Goal: Task Accomplishment & Management: Use online tool/utility

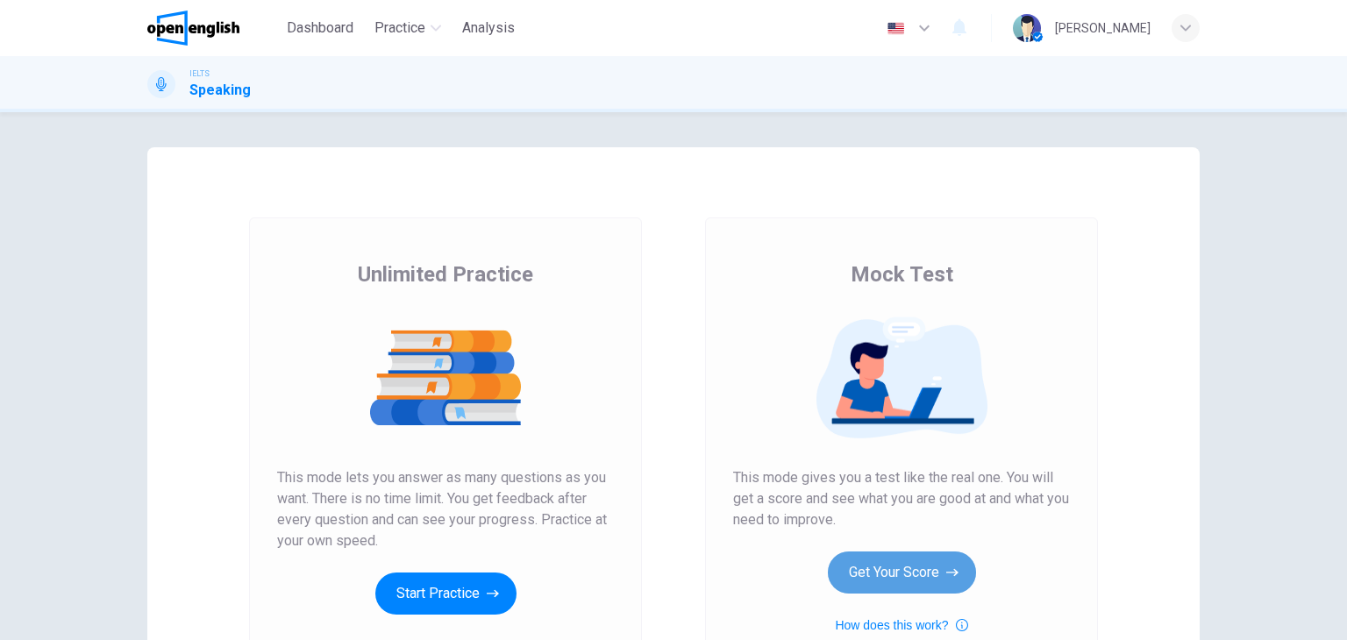
click at [882, 569] on button "Get Your Score" at bounding box center [902, 573] width 148 height 42
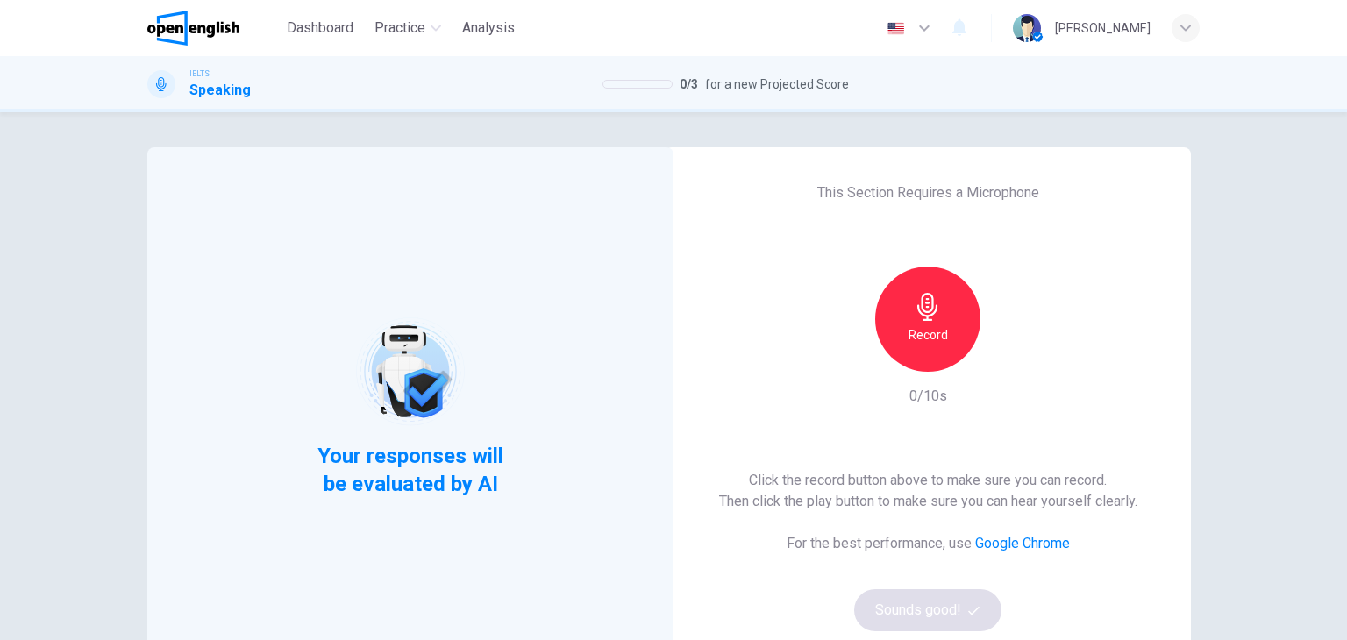
click at [916, 334] on h6 "Record" at bounding box center [928, 335] width 39 height 21
click at [946, 608] on button "Sounds good!" at bounding box center [927, 610] width 147 height 42
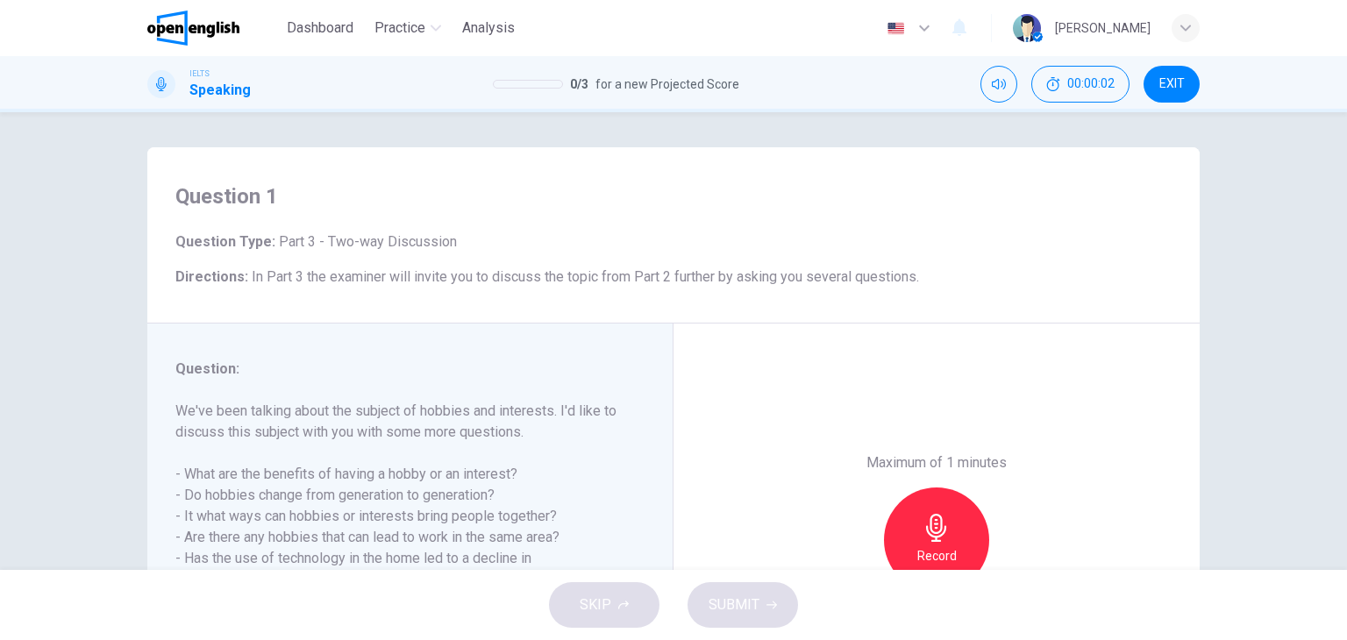
click at [5, 460] on div "Question 1 Question Type : Part 3 - Two-way Discussion Directions : In Part 3 t…" at bounding box center [673, 341] width 1347 height 458
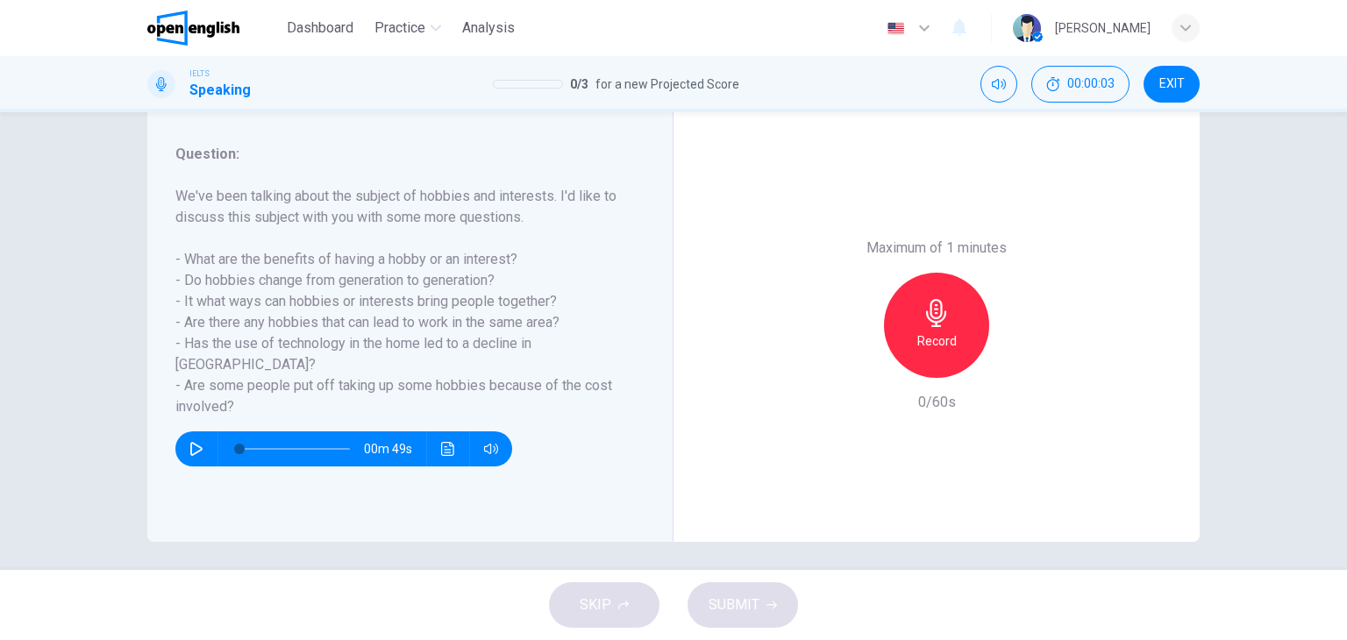
scroll to position [222, 0]
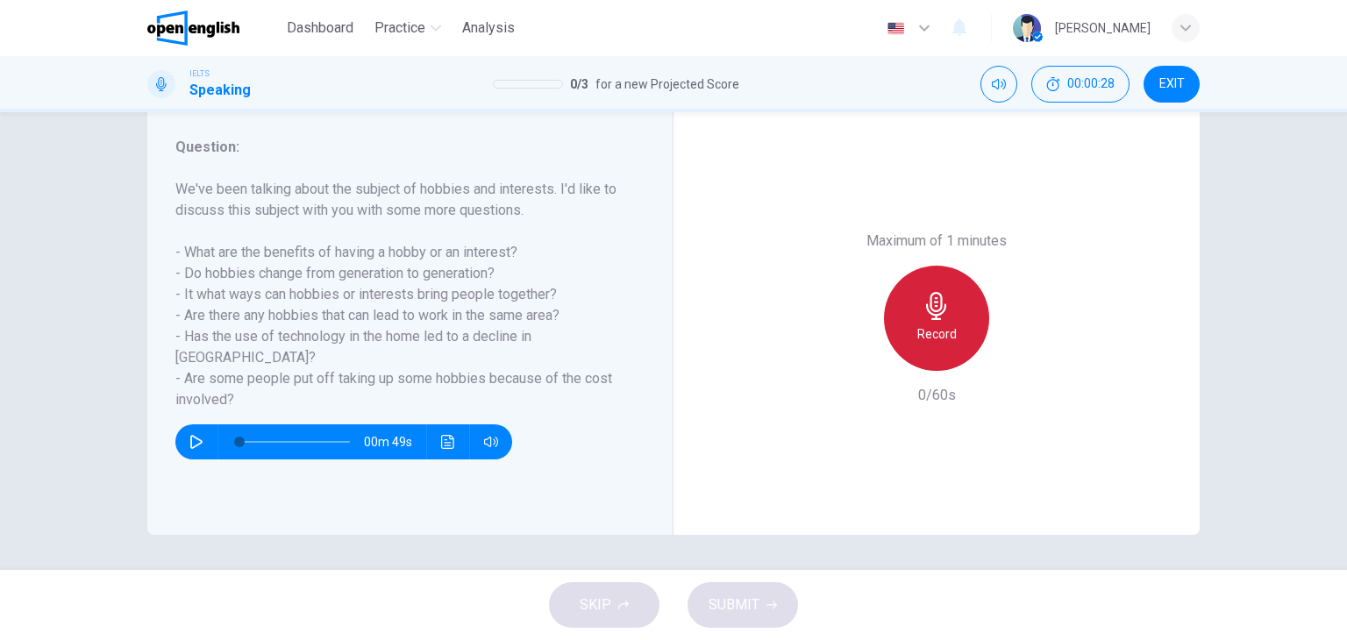
click at [953, 328] on div "Record" at bounding box center [936, 318] width 105 height 105
click at [943, 338] on h6 "Stop" at bounding box center [937, 334] width 26 height 21
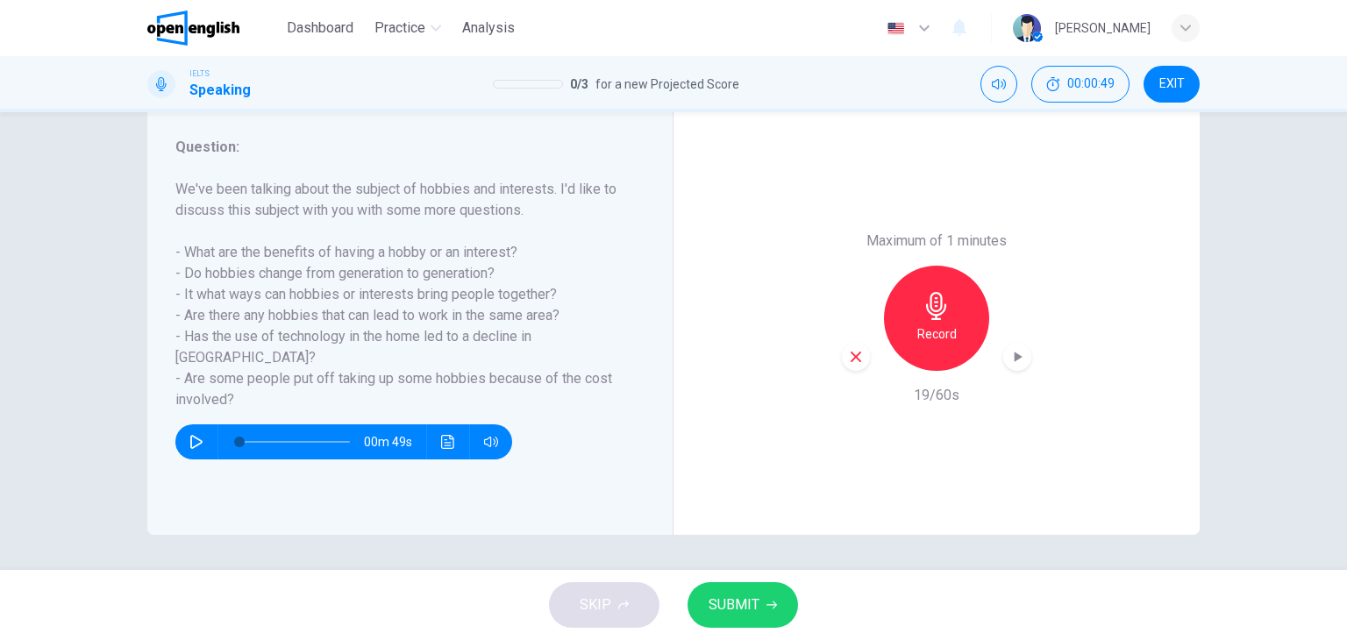
click at [848, 357] on icon "button" at bounding box center [856, 357] width 16 height 16
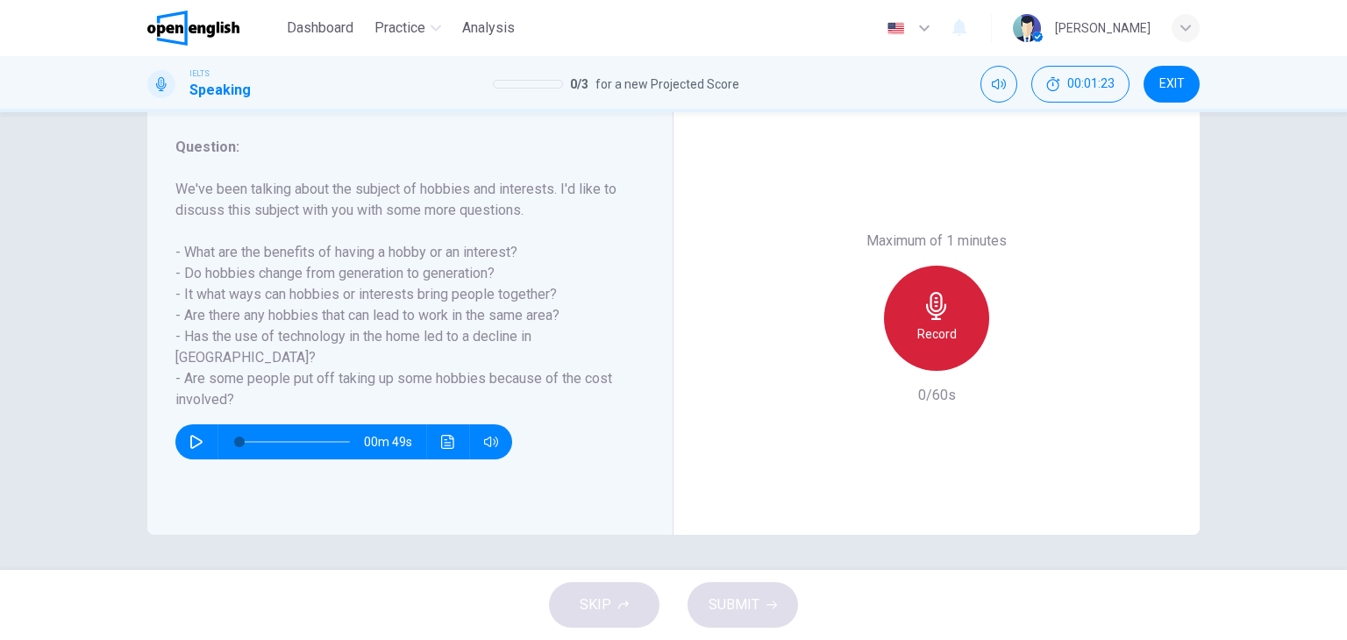
click at [917, 326] on h6 "Record" at bounding box center [936, 334] width 39 height 21
click at [947, 337] on div "Stop" at bounding box center [936, 318] width 105 height 105
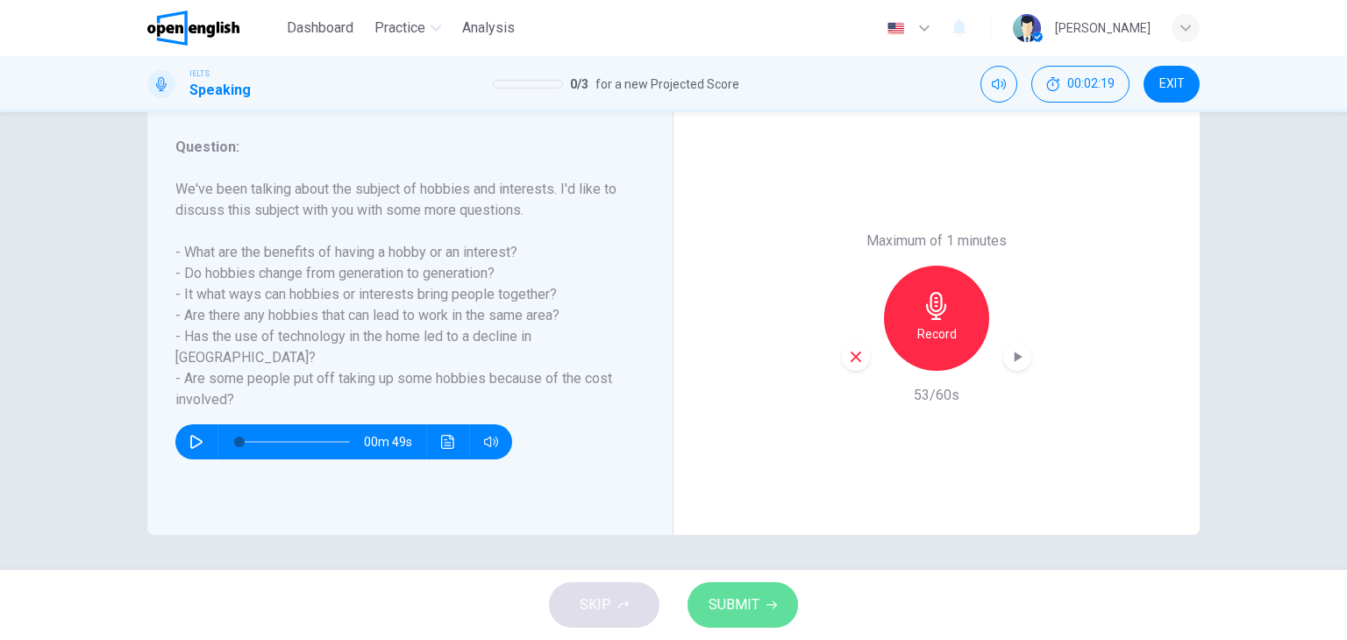
click at [768, 607] on icon "button" at bounding box center [772, 605] width 11 height 11
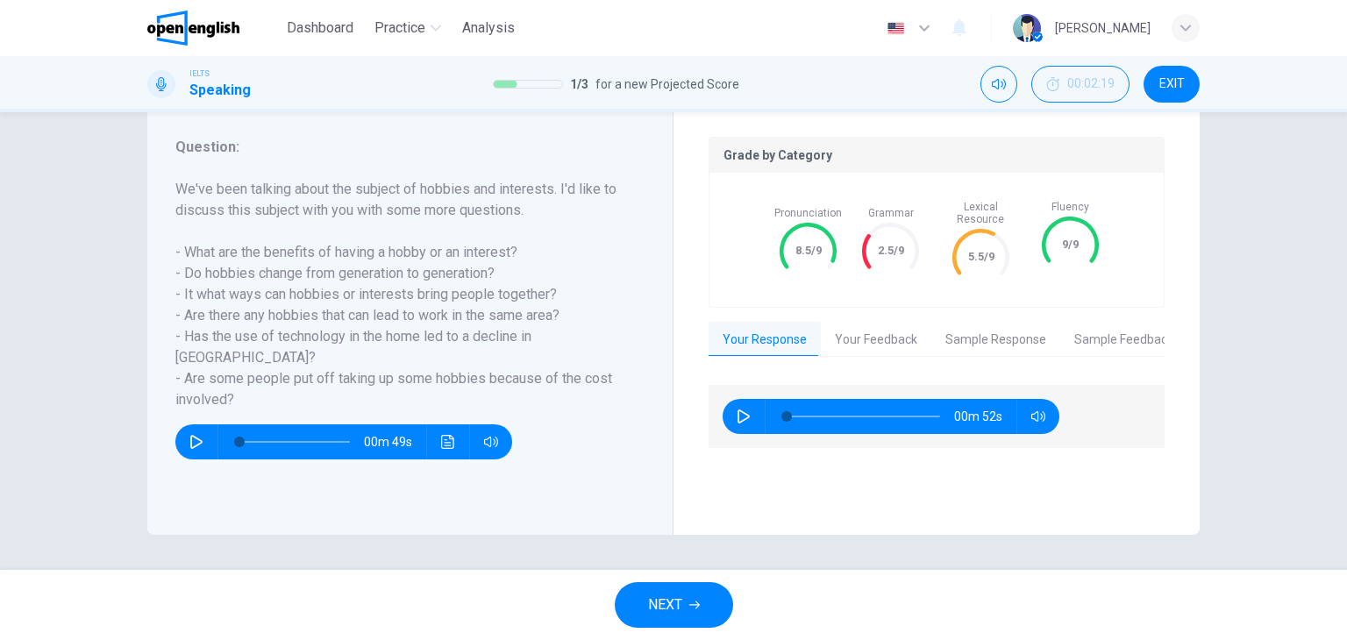
click at [923, 231] on div "Pronunciation 8.5/9 Grammar 2.5/9 Lexical Resource 5.5/9 Fluency 9/9" at bounding box center [937, 240] width 454 height 134
click at [688, 605] on button "NEXT" at bounding box center [674, 605] width 118 height 46
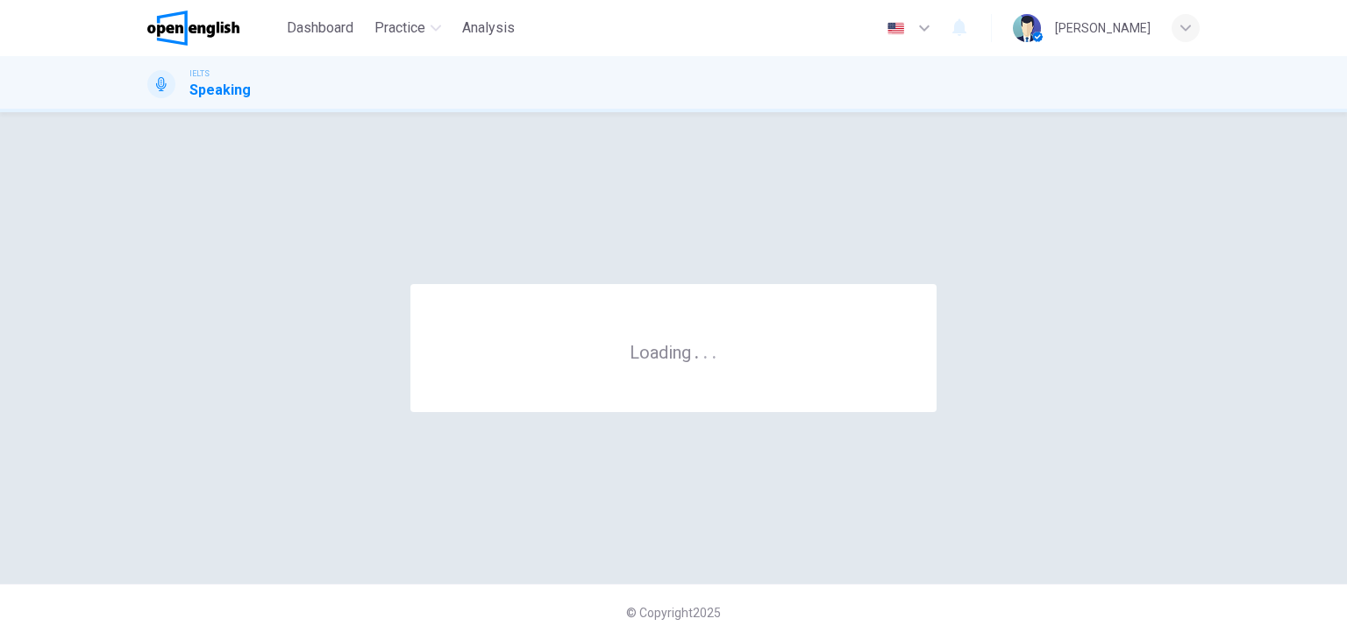
scroll to position [0, 0]
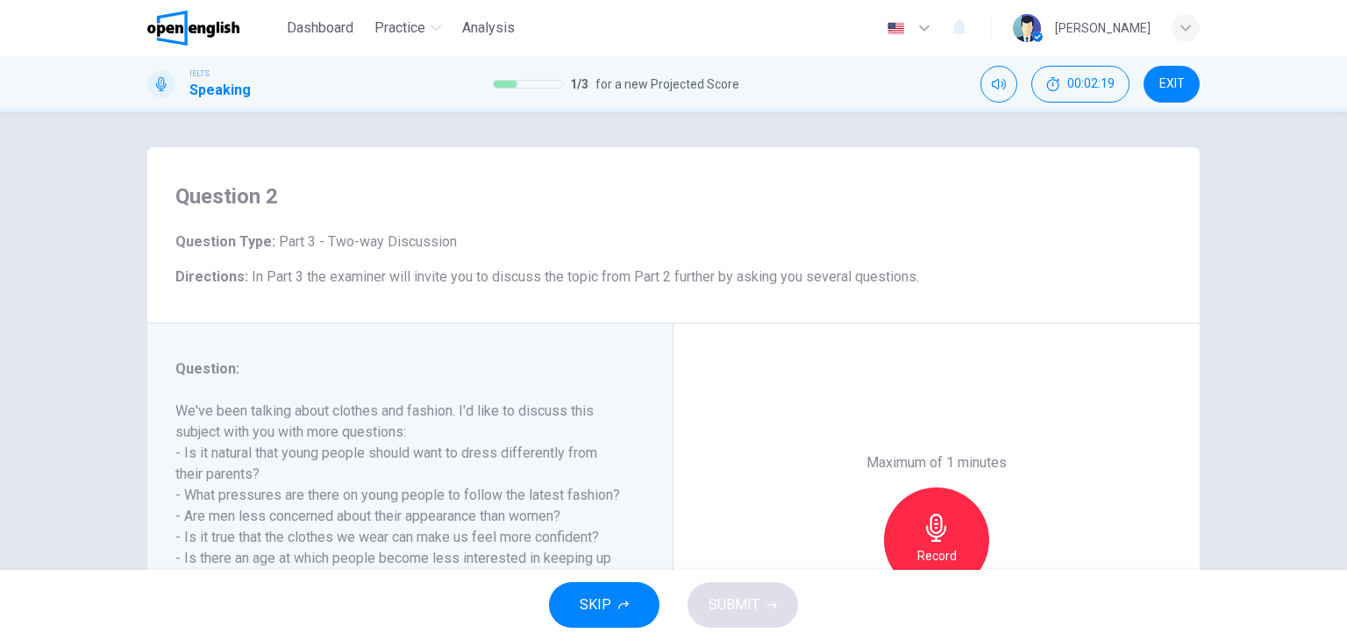
click at [710, 409] on div "Maximum of 1 minutes Record 0/60s" at bounding box center [937, 540] width 526 height 433
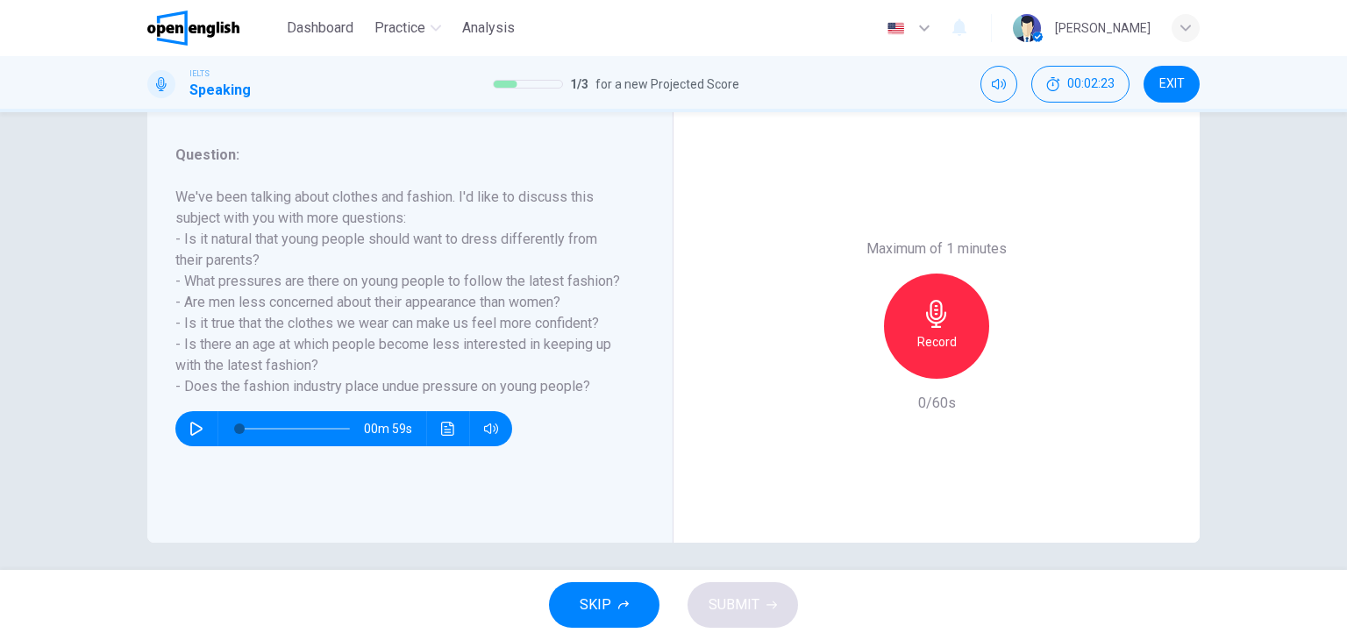
scroll to position [222, 0]
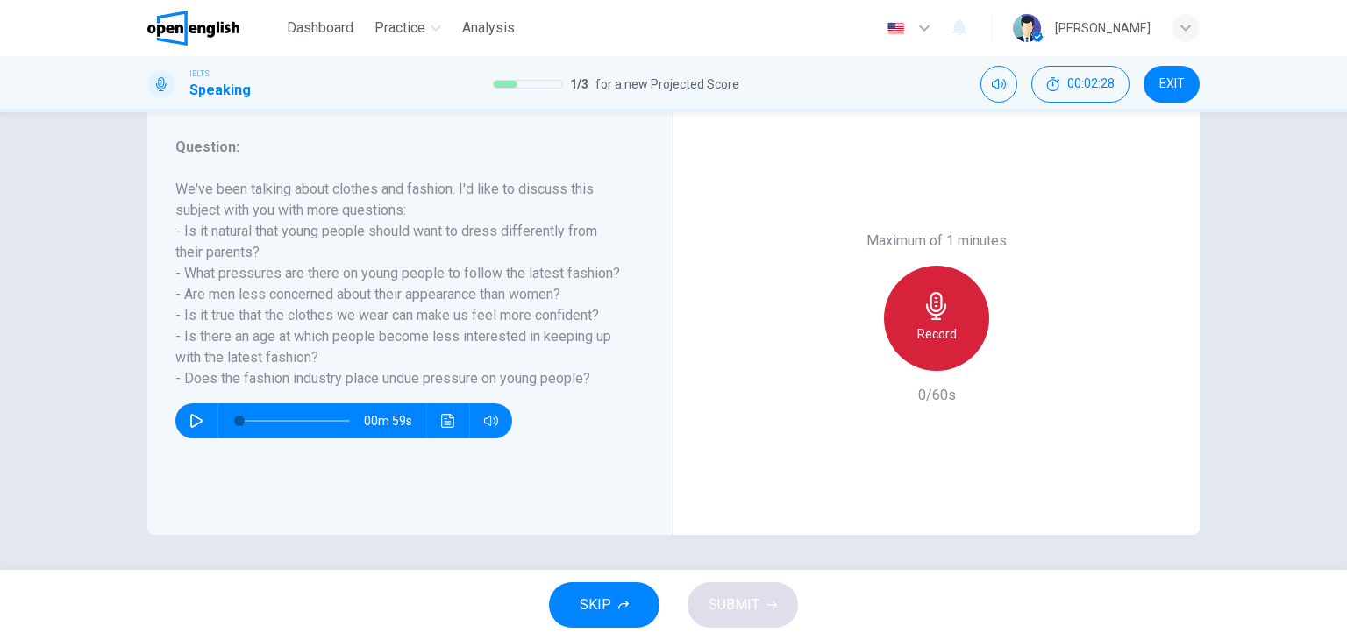
click at [912, 293] on div "Record" at bounding box center [936, 318] width 105 height 105
click at [912, 293] on div "Stop" at bounding box center [936, 318] width 105 height 105
click at [912, 293] on div "Record" at bounding box center [936, 318] width 105 height 105
click at [351, 356] on h6 "We've been talking about clothes and fashion. I'd like to discuss this subject …" at bounding box center [399, 284] width 448 height 211
click at [939, 306] on icon "button" at bounding box center [937, 306] width 28 height 28
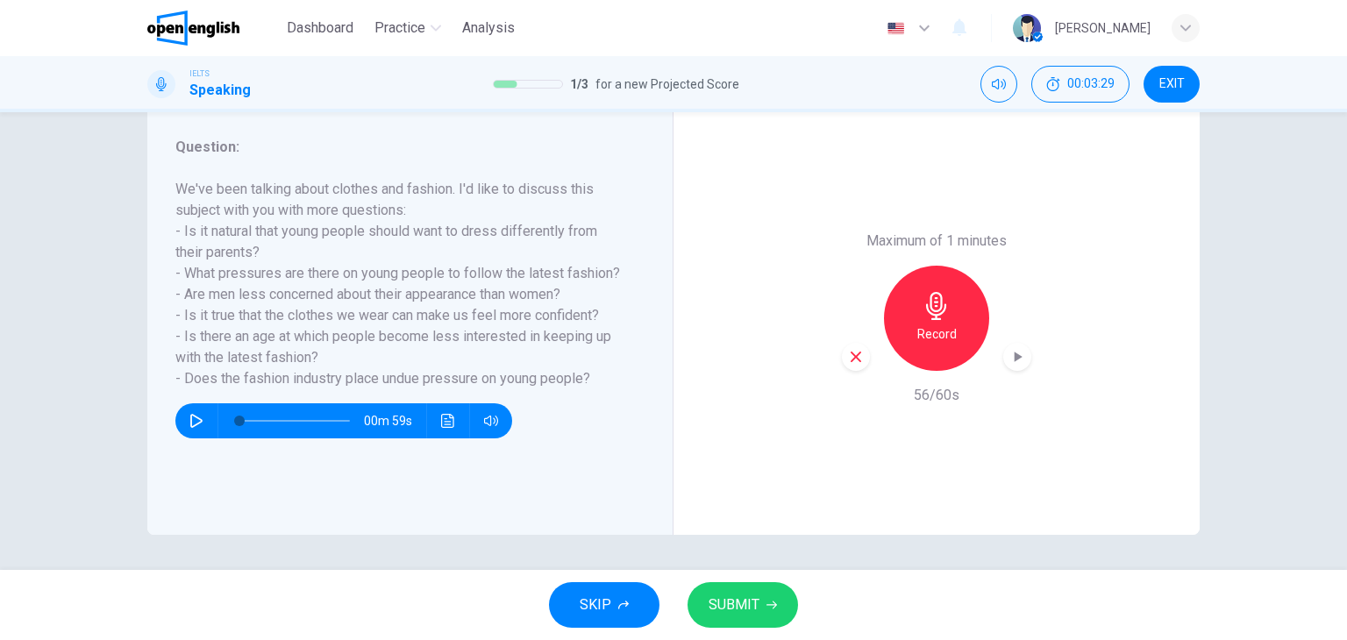
click at [728, 599] on span "SUBMIT" at bounding box center [734, 605] width 51 height 25
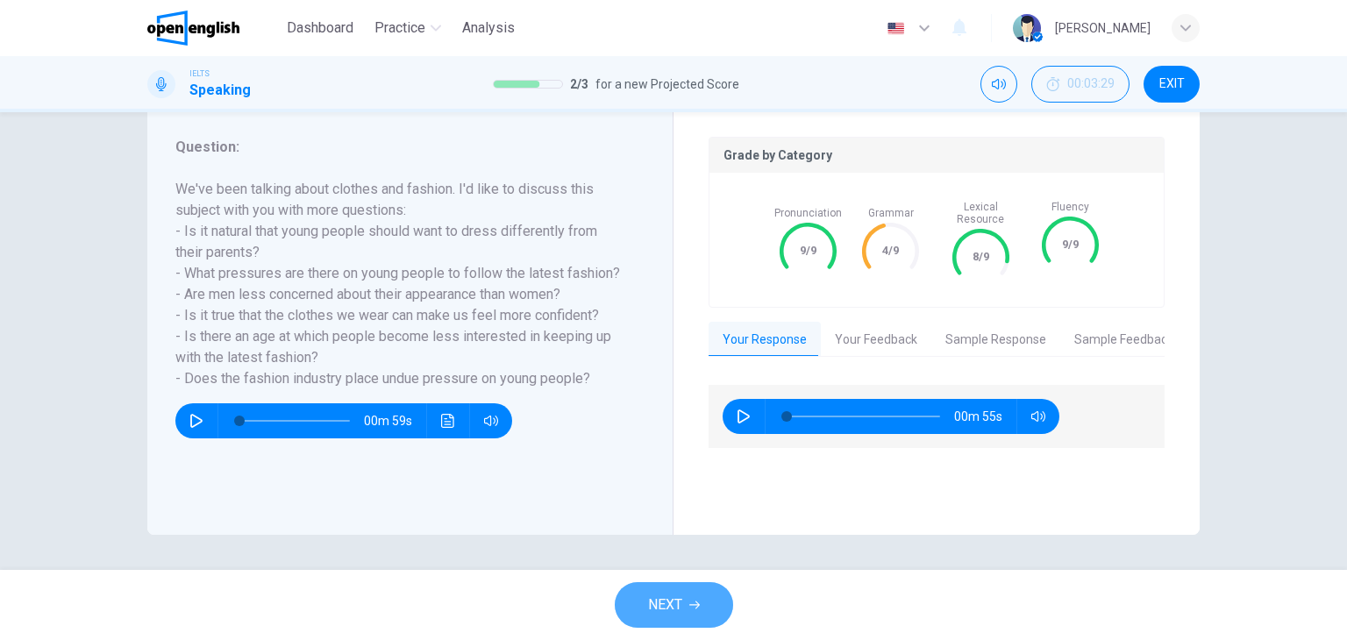
click at [672, 596] on span "NEXT" at bounding box center [665, 605] width 34 height 25
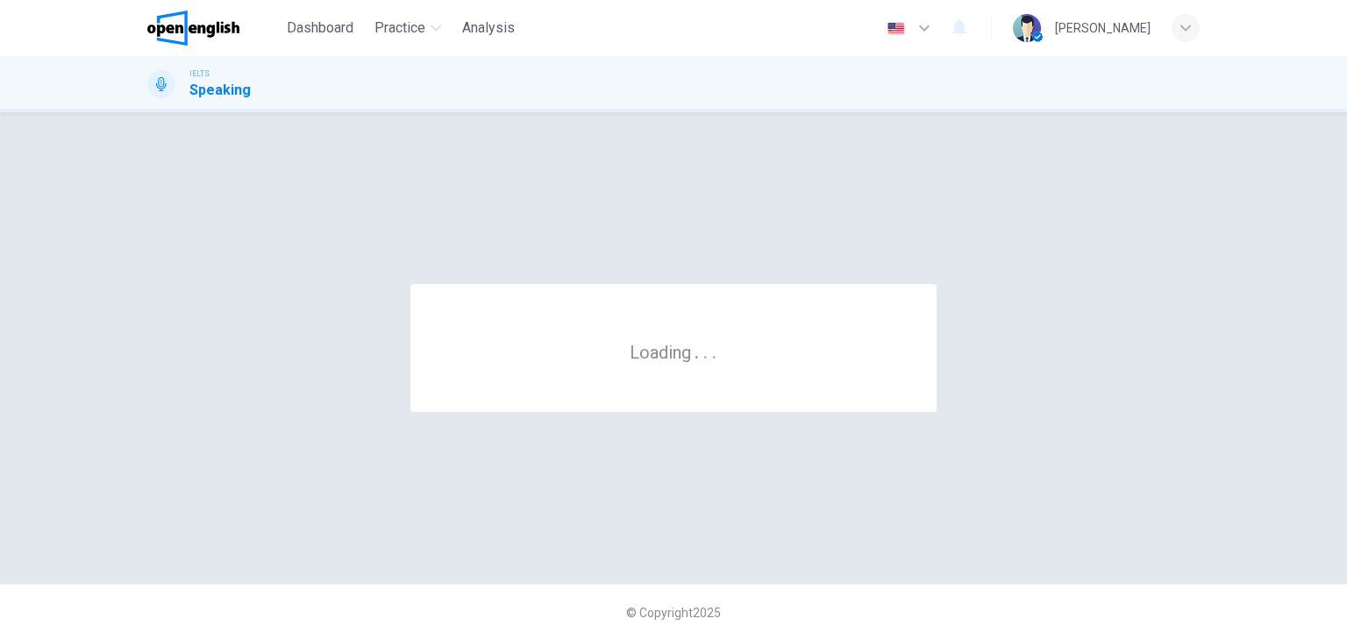
scroll to position [0, 0]
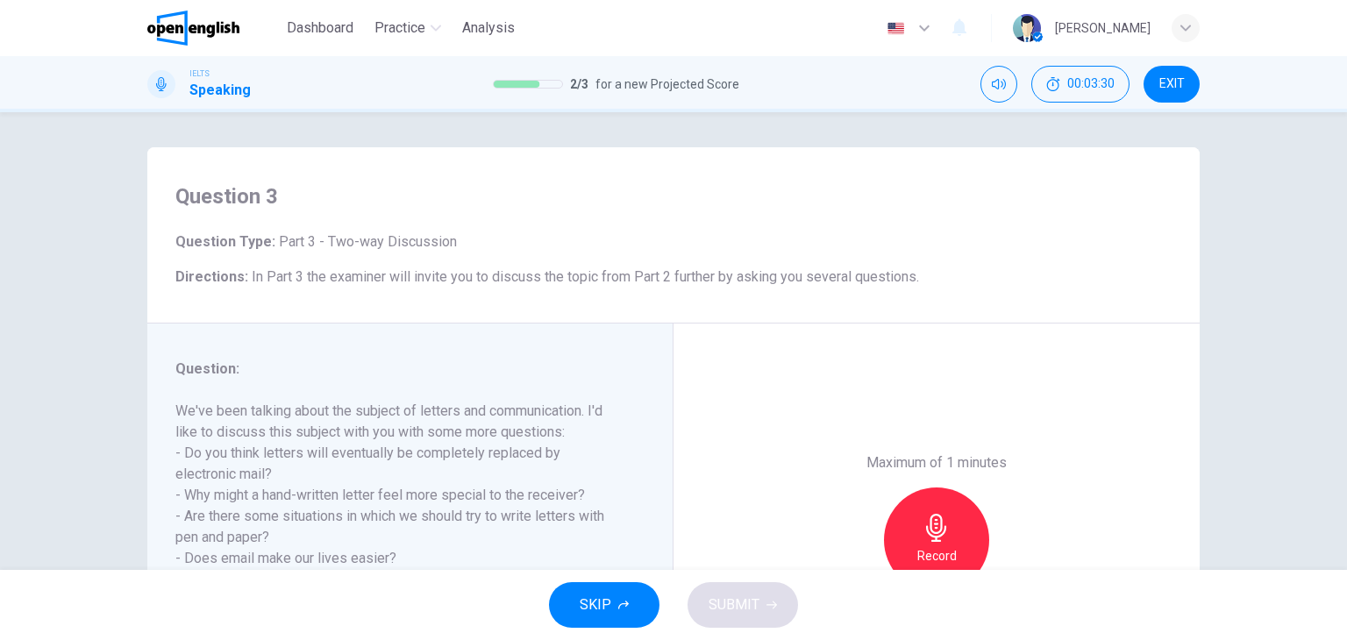
drag, startPoint x: 787, startPoint y: 452, endPoint x: 803, endPoint y: 448, distance: 17.0
click at [803, 448] on div "Maximum of 1 minutes Record 0/60s" at bounding box center [937, 540] width 526 height 433
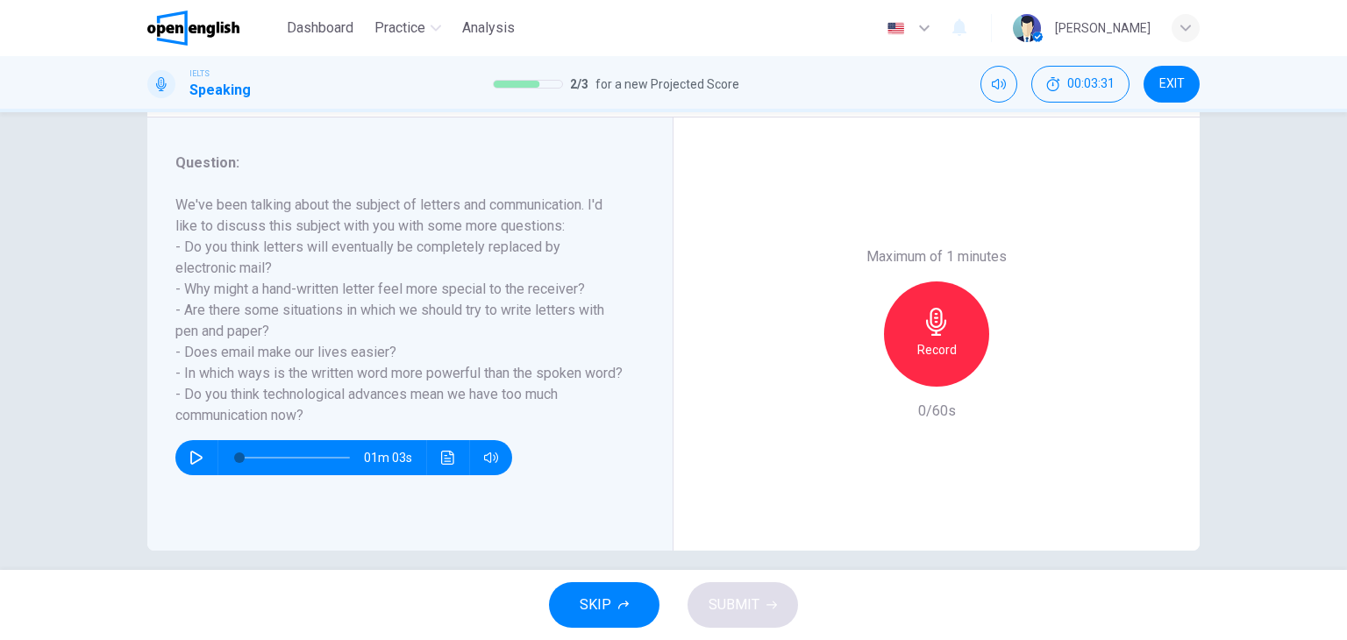
scroll to position [222, 0]
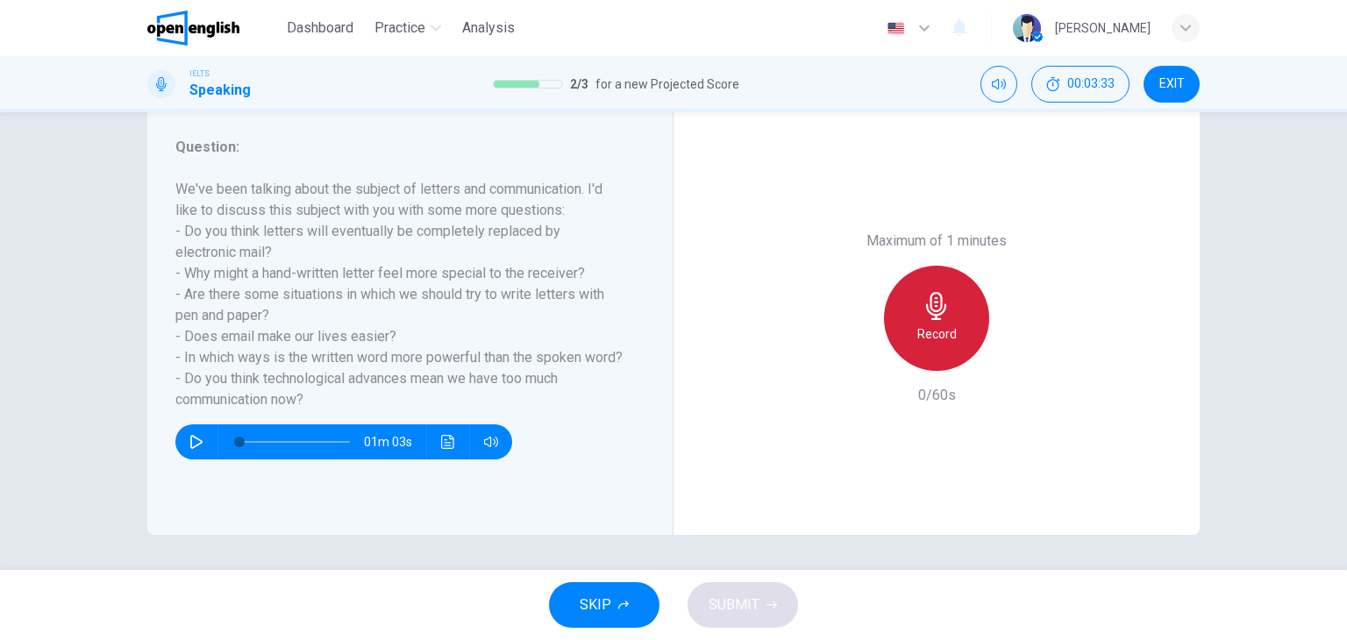
click at [951, 309] on div "Record" at bounding box center [936, 318] width 105 height 105
click at [320, 247] on h6 "We've been talking about the subject of letters and communication. I'd like to …" at bounding box center [399, 295] width 448 height 232
click at [961, 313] on div "Stop" at bounding box center [936, 318] width 105 height 105
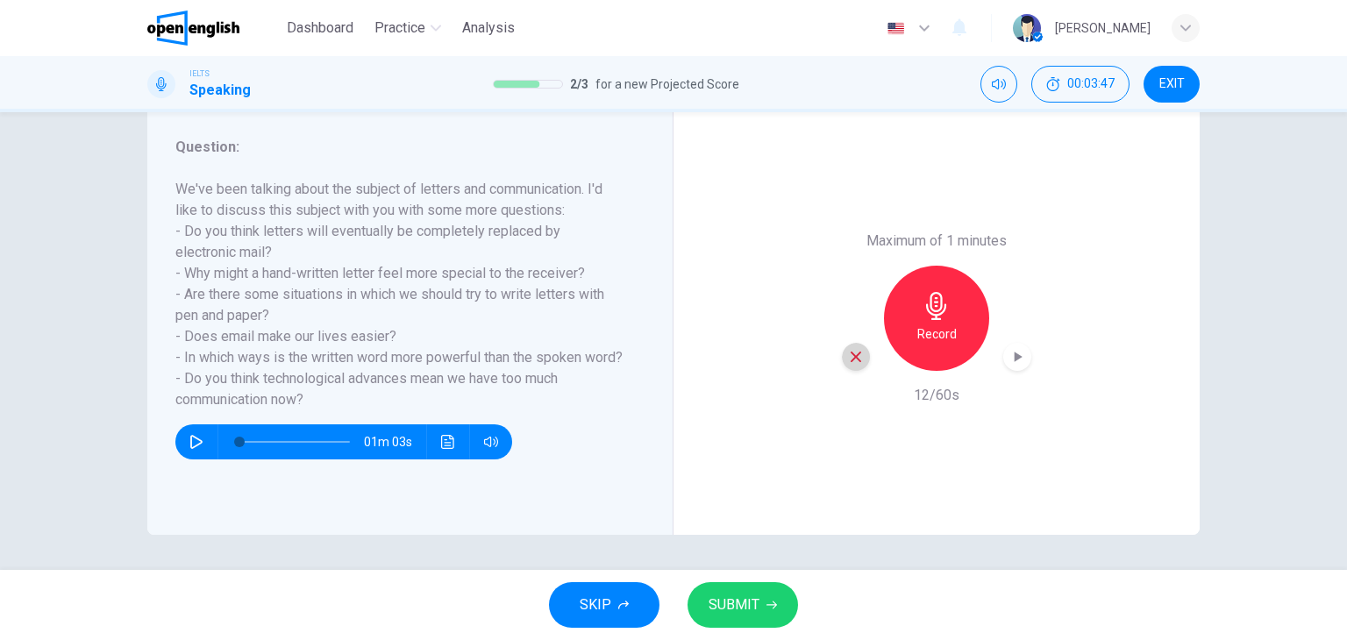
click at [850, 349] on icon "button" at bounding box center [856, 357] width 16 height 16
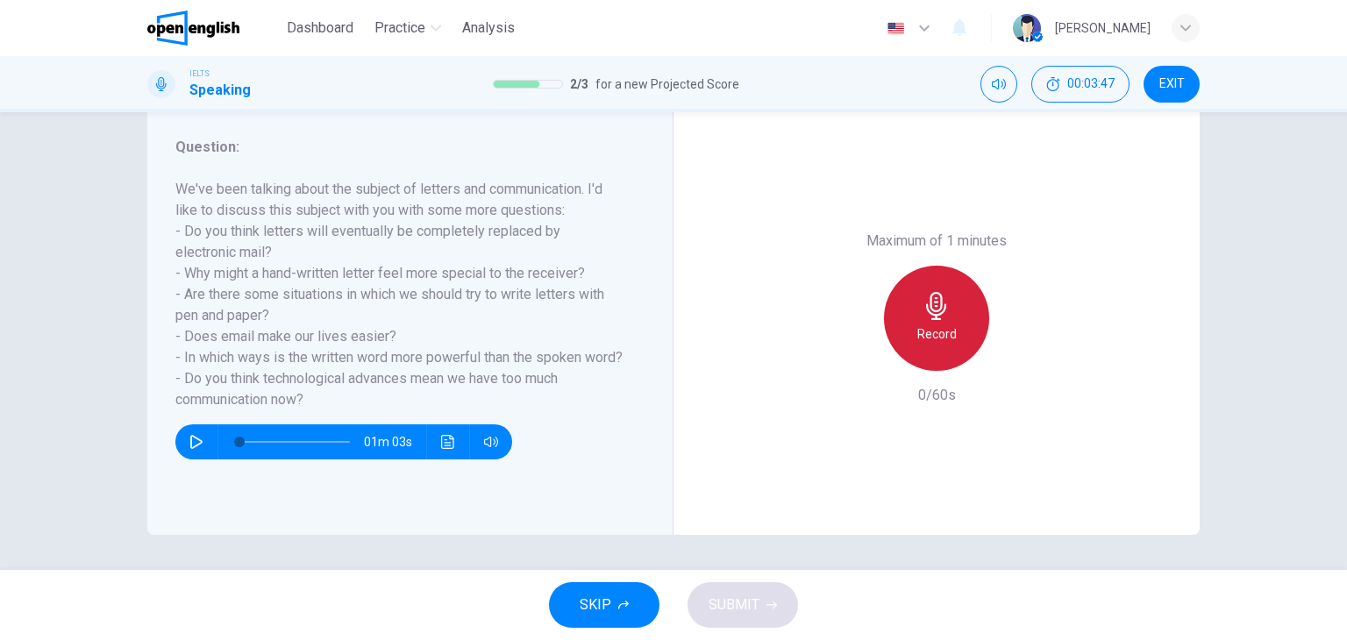
click at [945, 296] on icon "button" at bounding box center [937, 306] width 28 height 28
click at [527, 373] on h6 "We've been talking about the subject of letters and communication. I'd like to …" at bounding box center [399, 295] width 448 height 232
click at [942, 311] on icon "button" at bounding box center [937, 306] width 28 height 28
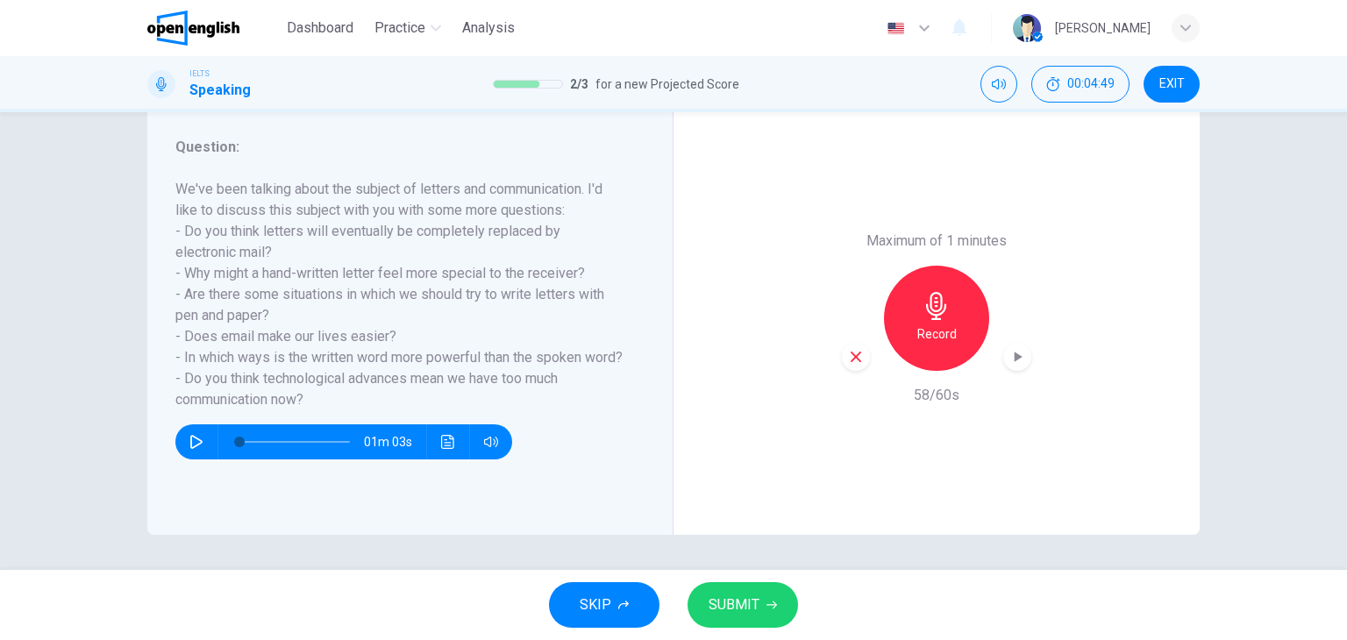
click at [739, 603] on span "SUBMIT" at bounding box center [734, 605] width 51 height 25
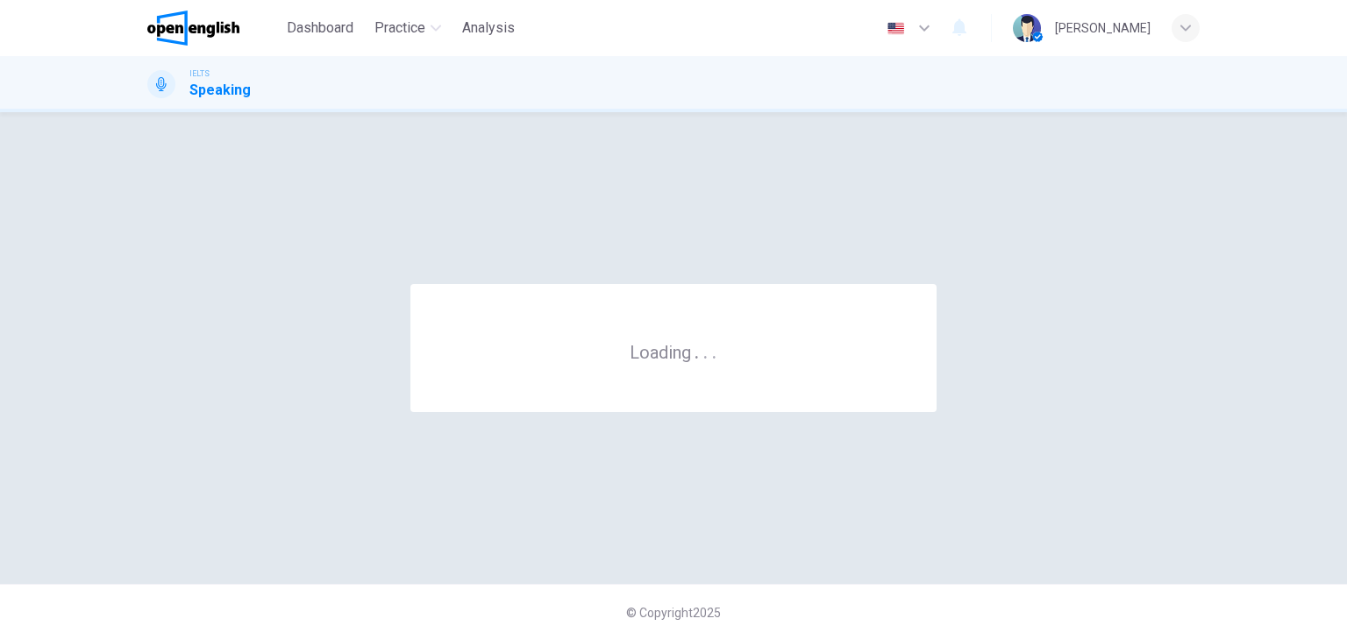
scroll to position [0, 0]
